Goal: Task Accomplishment & Management: Manage account settings

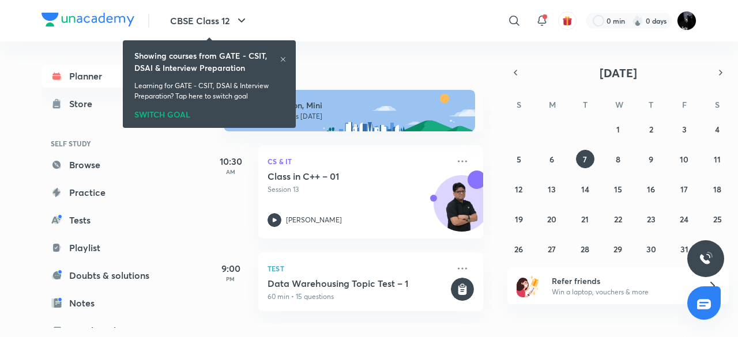
click at [281, 59] on icon at bounding box center [283, 59] width 7 height 7
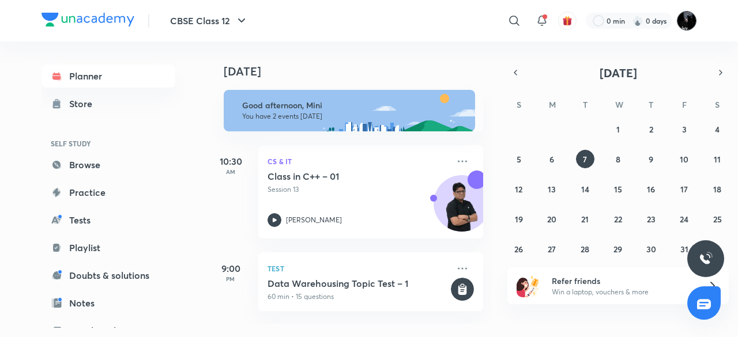
click at [679, 24] on img at bounding box center [687, 21] width 20 height 20
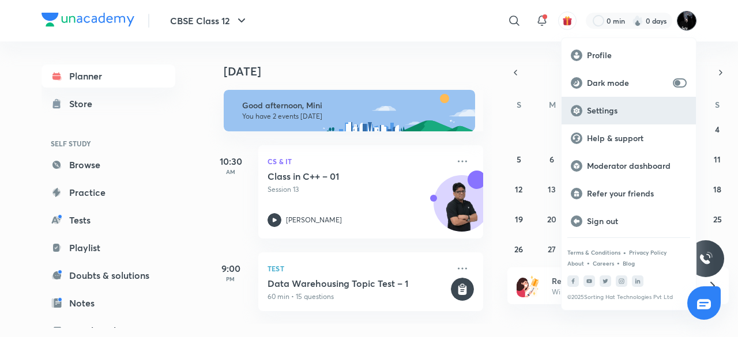
click at [608, 115] on p "Settings" at bounding box center [637, 111] width 100 height 10
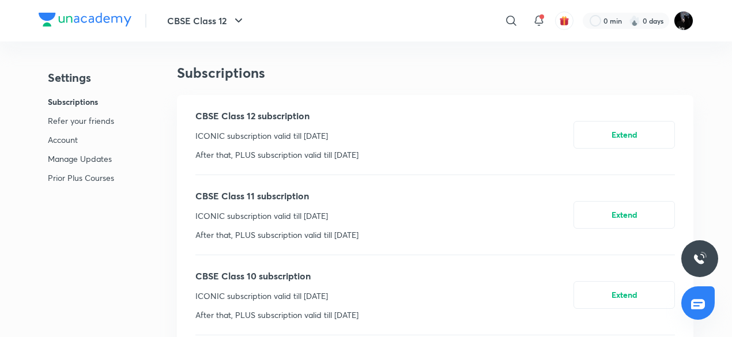
click at [67, 141] on p "Account" at bounding box center [81, 140] width 66 height 12
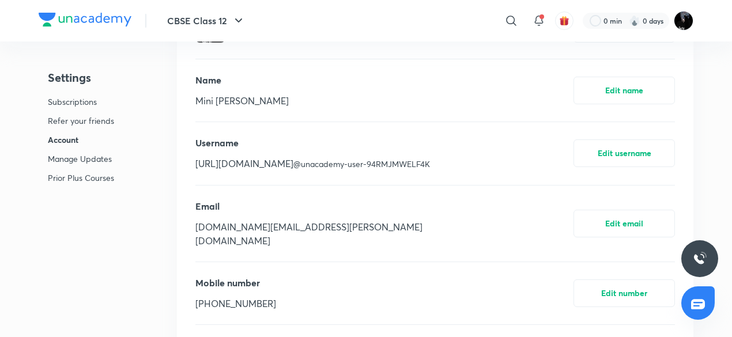
scroll to position [2671, 0]
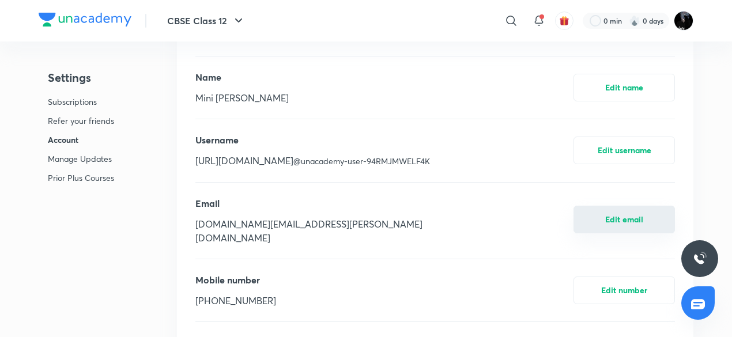
click at [629, 210] on button "Edit email" at bounding box center [624, 220] width 101 height 28
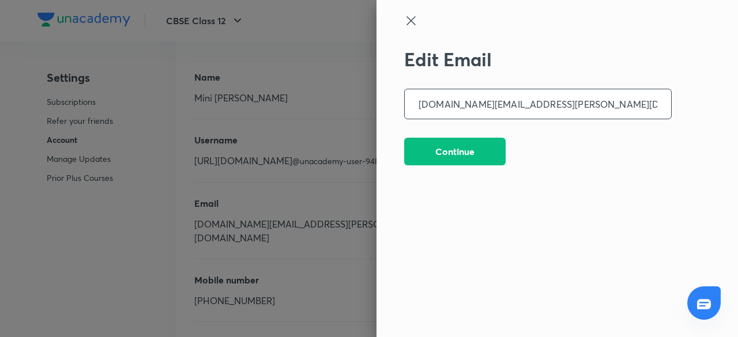
click at [434, 106] on input "[DOMAIN_NAME][EMAIL_ADDRESS][PERSON_NAME][DOMAIN_NAME]" at bounding box center [538, 103] width 266 height 29
type input "[DOMAIN_NAME][EMAIL_ADDRESS][DOMAIN_NAME]"
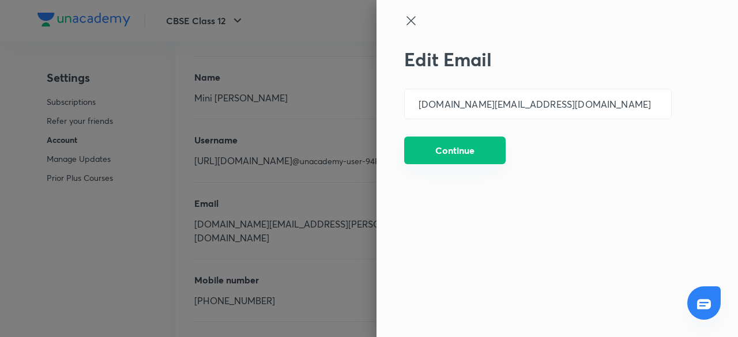
click at [496, 151] on button "Continue" at bounding box center [454, 151] width 101 height 28
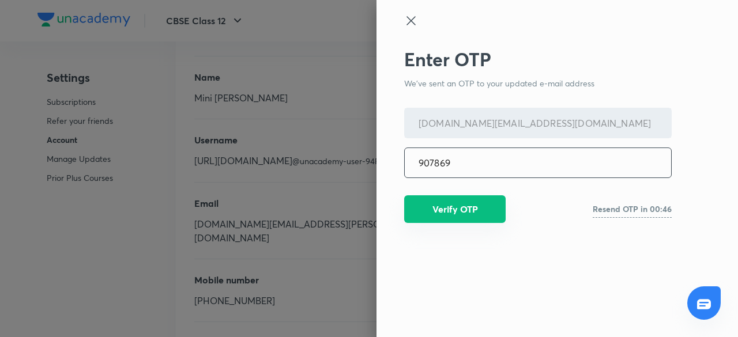
type input "907869"
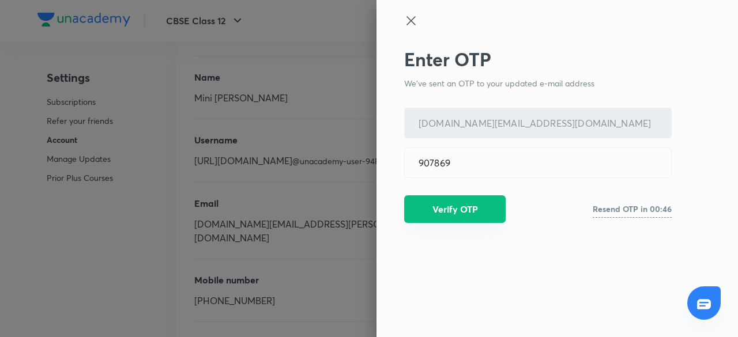
click at [471, 200] on button "Verify OTP" at bounding box center [454, 209] width 101 height 28
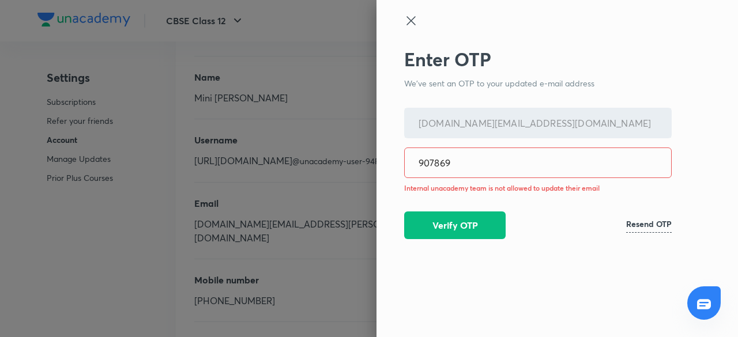
click at [415, 14] on icon at bounding box center [411, 21] width 14 height 14
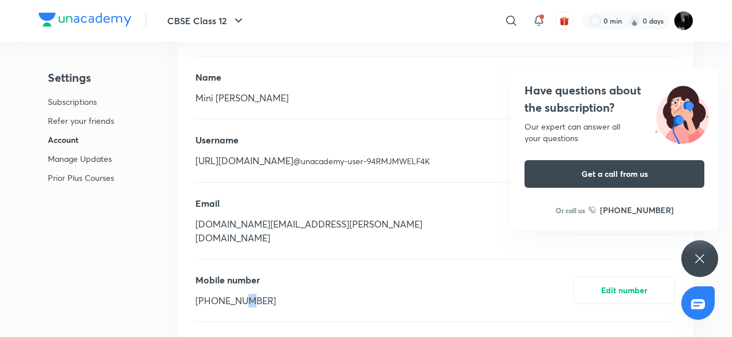
click at [239, 280] on div "Mobile number [PHONE_NUMBER]" at bounding box center [235, 290] width 81 height 35
click at [239, 294] on p "[PHONE_NUMBER]" at bounding box center [235, 301] width 81 height 14
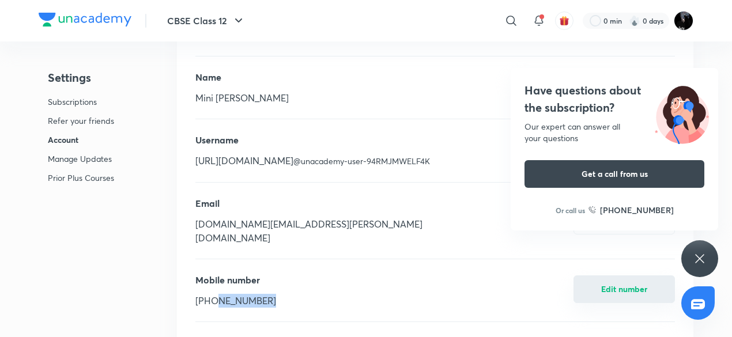
click at [617, 281] on button "Edit number" at bounding box center [624, 290] width 101 height 28
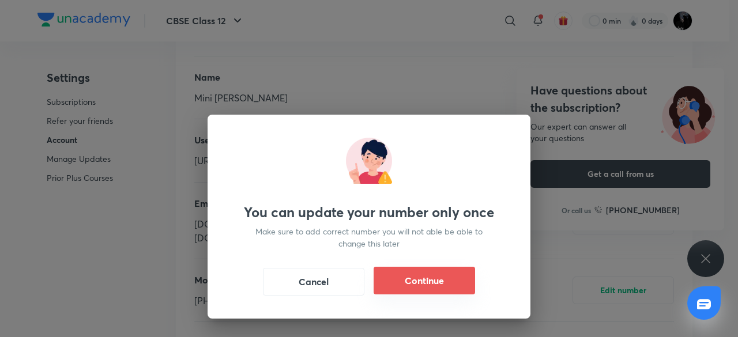
click at [415, 283] on button "Continue" at bounding box center [424, 281] width 101 height 28
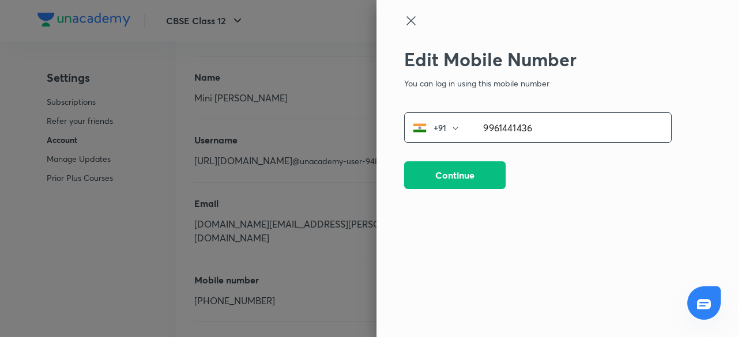
click at [517, 126] on input "9961441436" at bounding box center [570, 127] width 202 height 29
type input "8547462502"
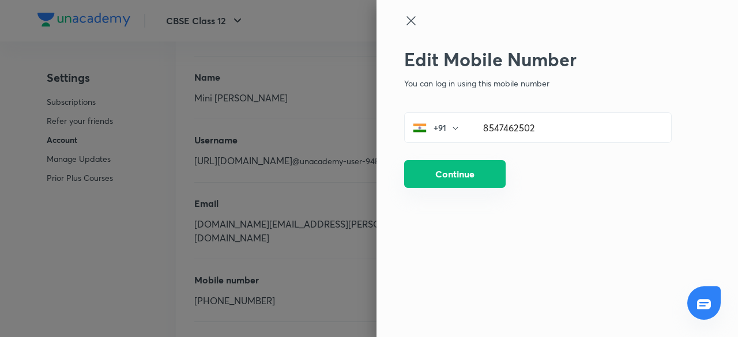
click at [488, 171] on button "Continue" at bounding box center [454, 174] width 101 height 28
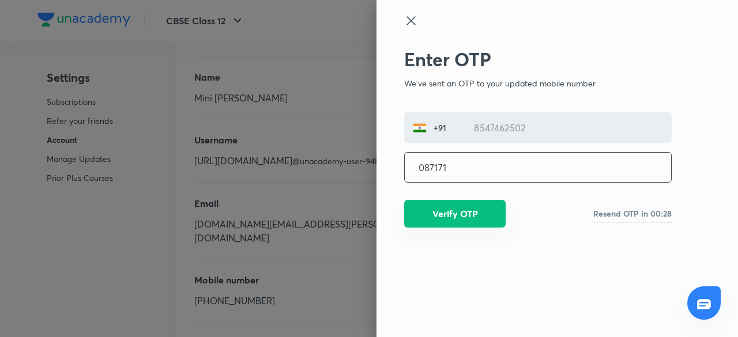
type input "087171"
click at [477, 205] on button "Verify OTP" at bounding box center [454, 214] width 101 height 28
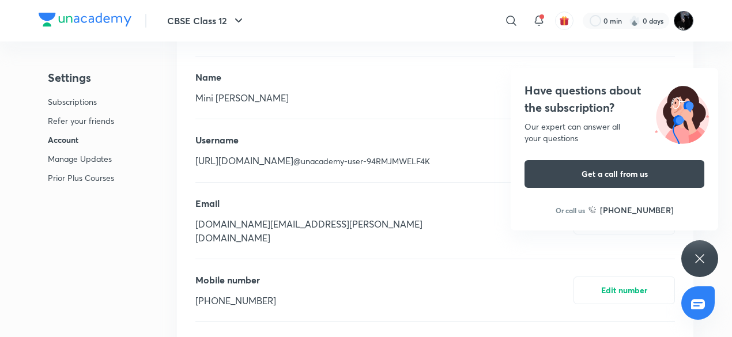
click at [691, 20] on img at bounding box center [684, 21] width 20 height 20
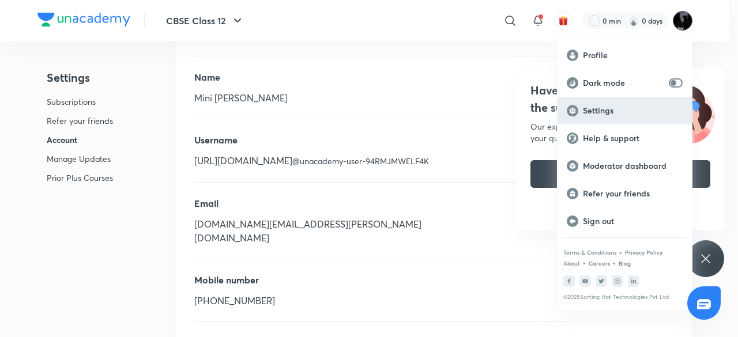
drag, startPoint x: 577, startPoint y: 110, endPoint x: 592, endPoint y: 116, distance: 15.7
click at [577, 110] on circle at bounding box center [573, 111] width 12 height 12
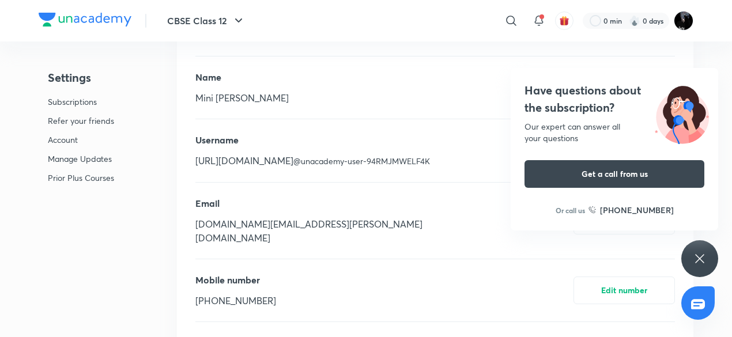
scroll to position [0, 0]
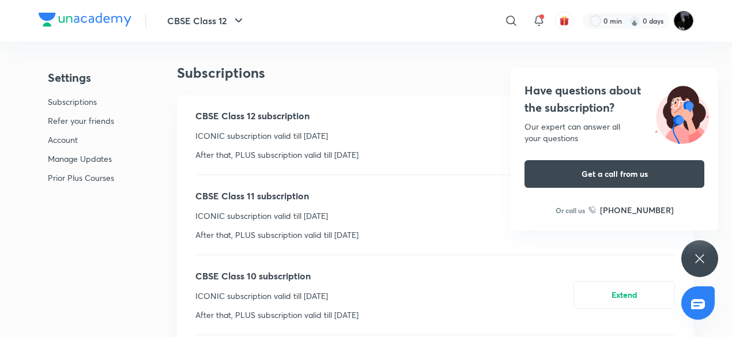
click at [683, 18] on img at bounding box center [684, 21] width 20 height 20
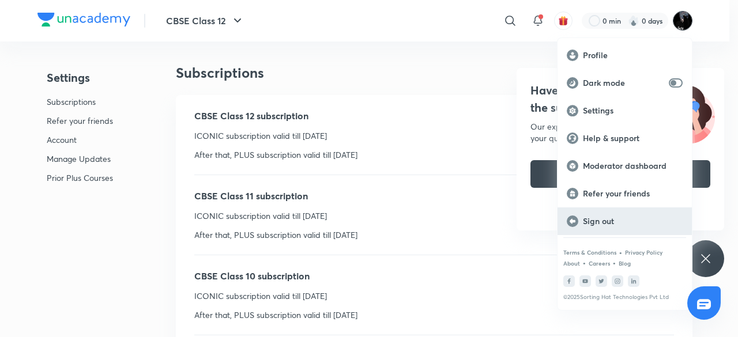
click at [601, 220] on p "Sign out" at bounding box center [633, 221] width 100 height 10
